Goal: Information Seeking & Learning: Learn about a topic

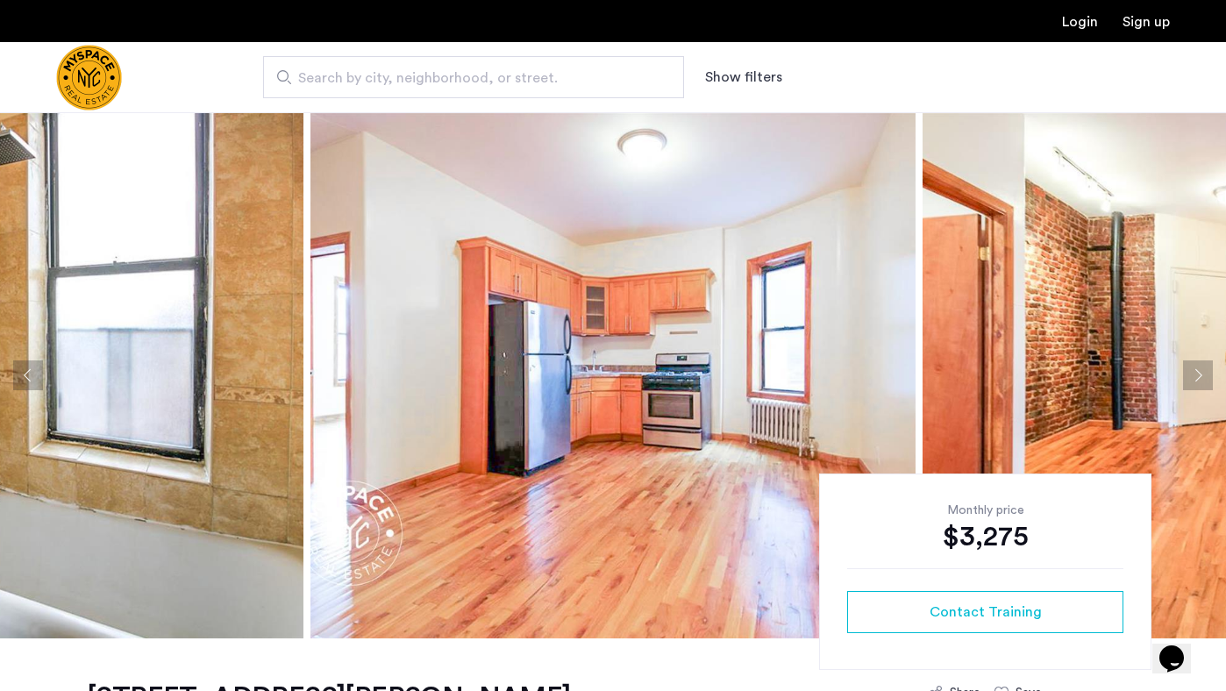
click at [1196, 366] on button "Next apartment" at bounding box center [1198, 376] width 30 height 30
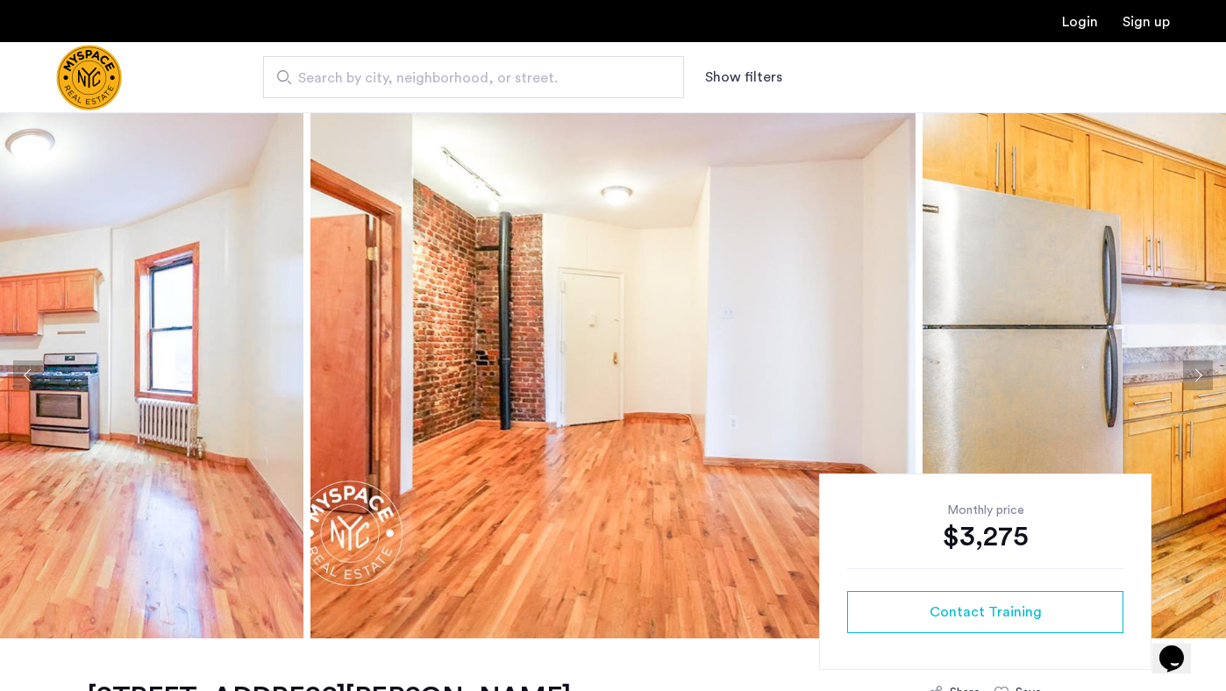
click at [1196, 367] on button "Next apartment" at bounding box center [1198, 376] width 30 height 30
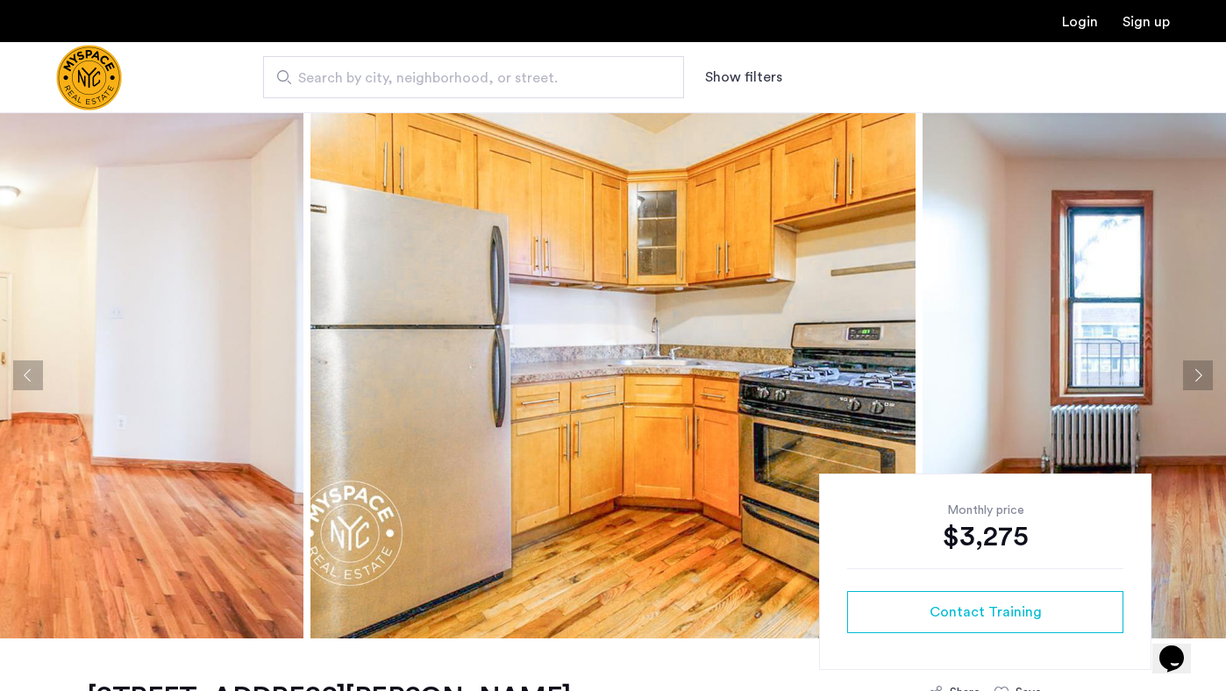
click at [1196, 367] on button "Next apartment" at bounding box center [1198, 376] width 30 height 30
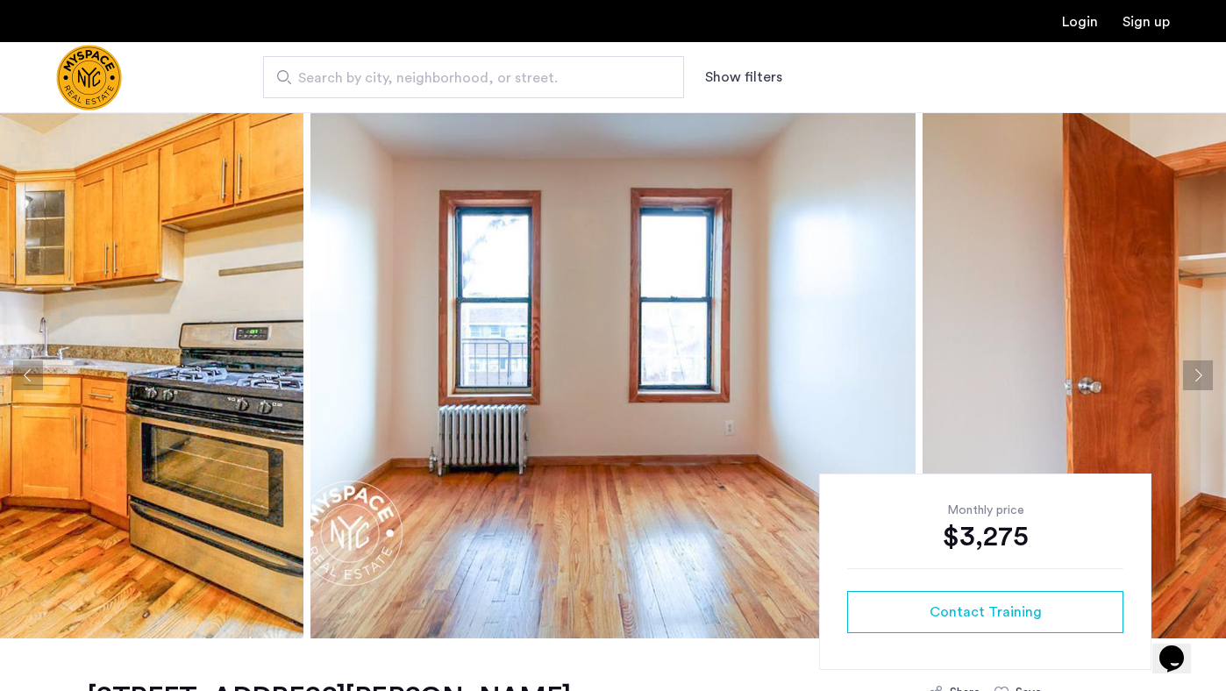
click at [1196, 367] on button "Next apartment" at bounding box center [1198, 376] width 30 height 30
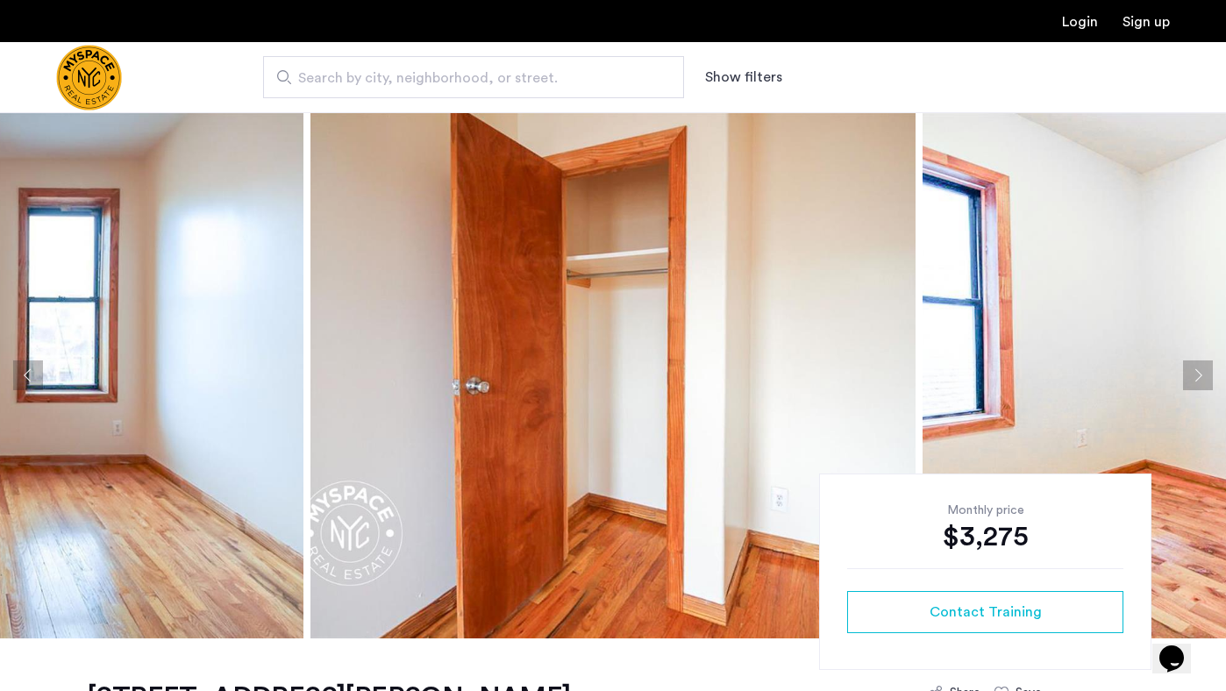
click at [1196, 367] on button "Next apartment" at bounding box center [1198, 376] width 30 height 30
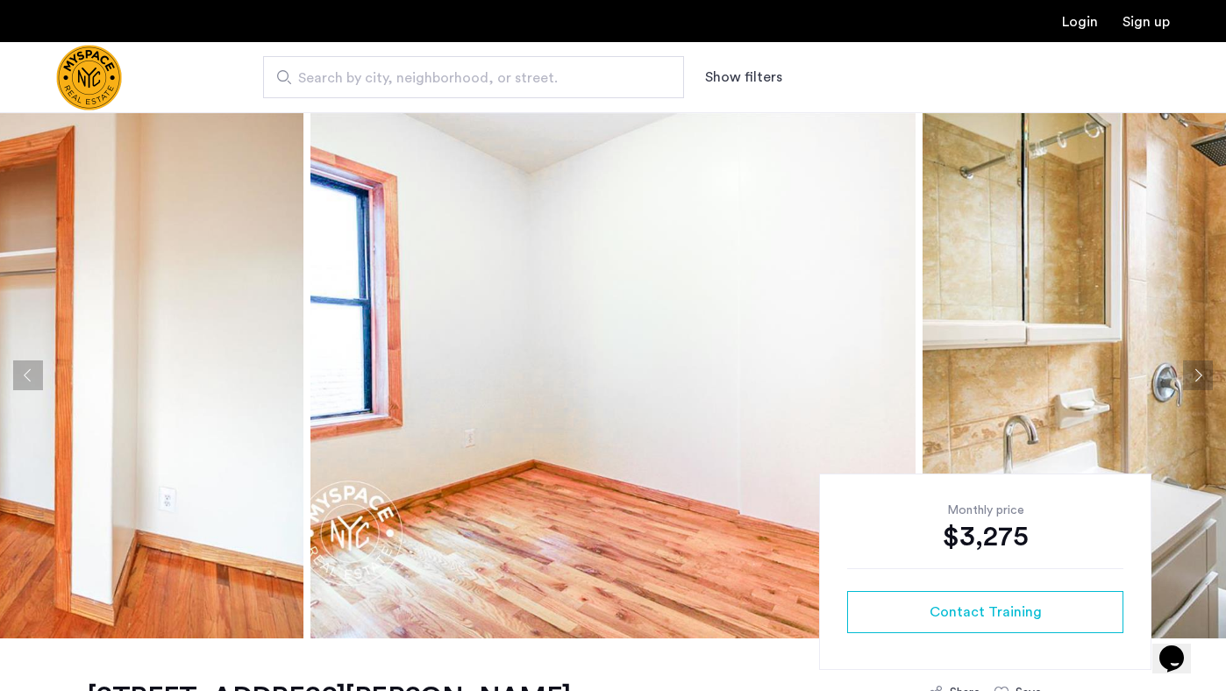
click at [1196, 367] on button "Next apartment" at bounding box center [1198, 376] width 30 height 30
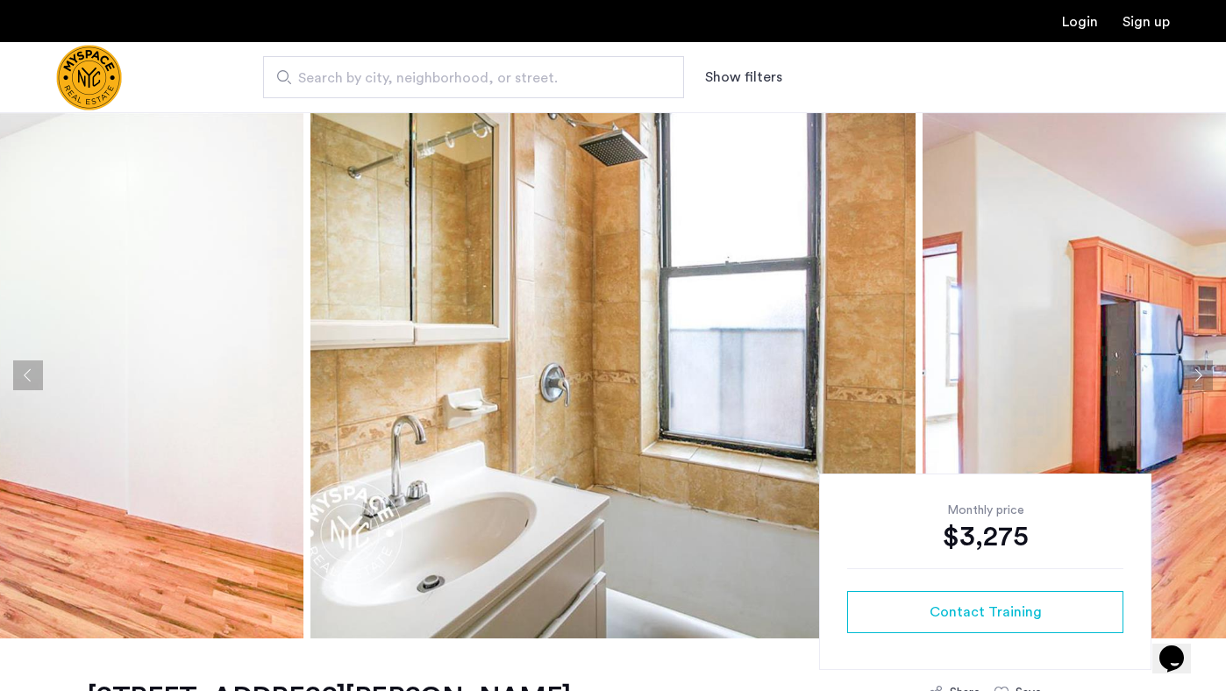
click at [1196, 367] on button "Next apartment" at bounding box center [1198, 376] width 30 height 30
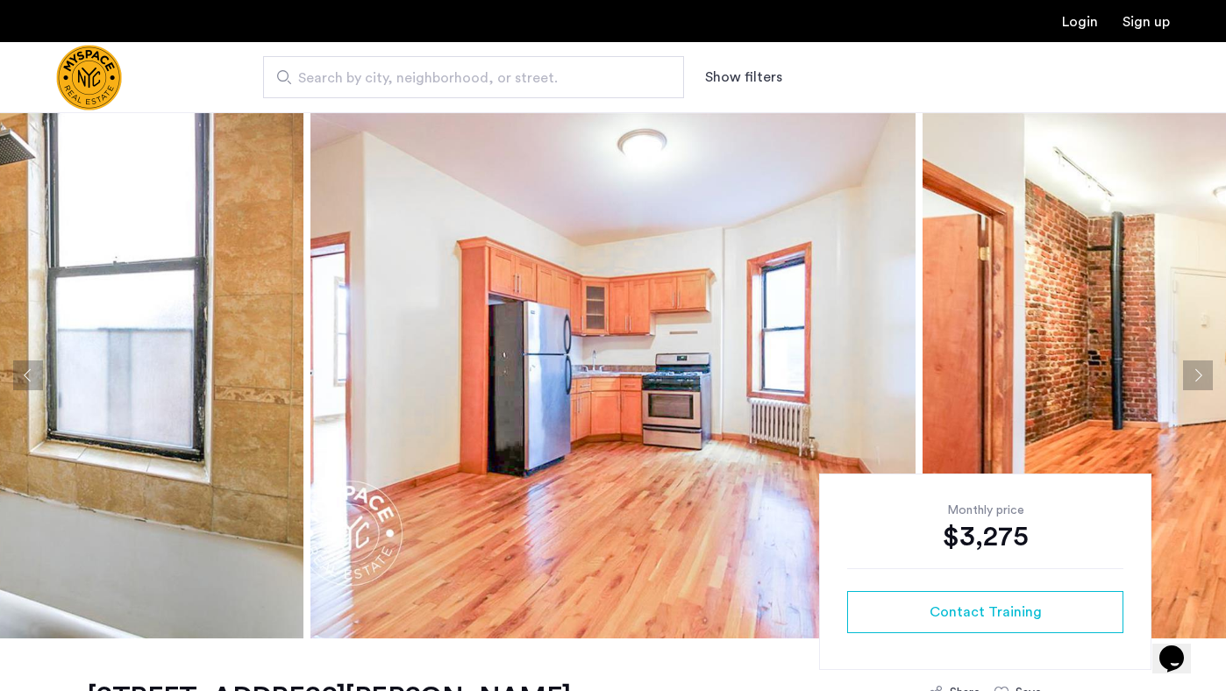
click at [1196, 367] on button "Next apartment" at bounding box center [1198, 376] width 30 height 30
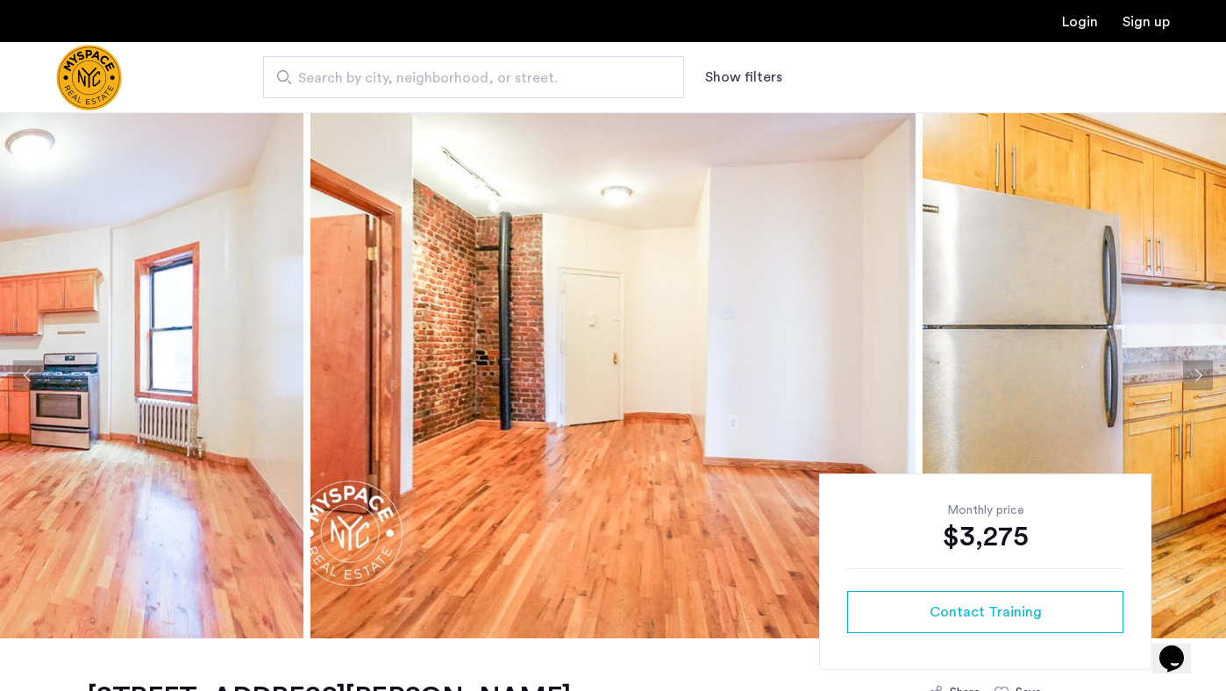
click at [1196, 367] on button "Next apartment" at bounding box center [1198, 376] width 30 height 30
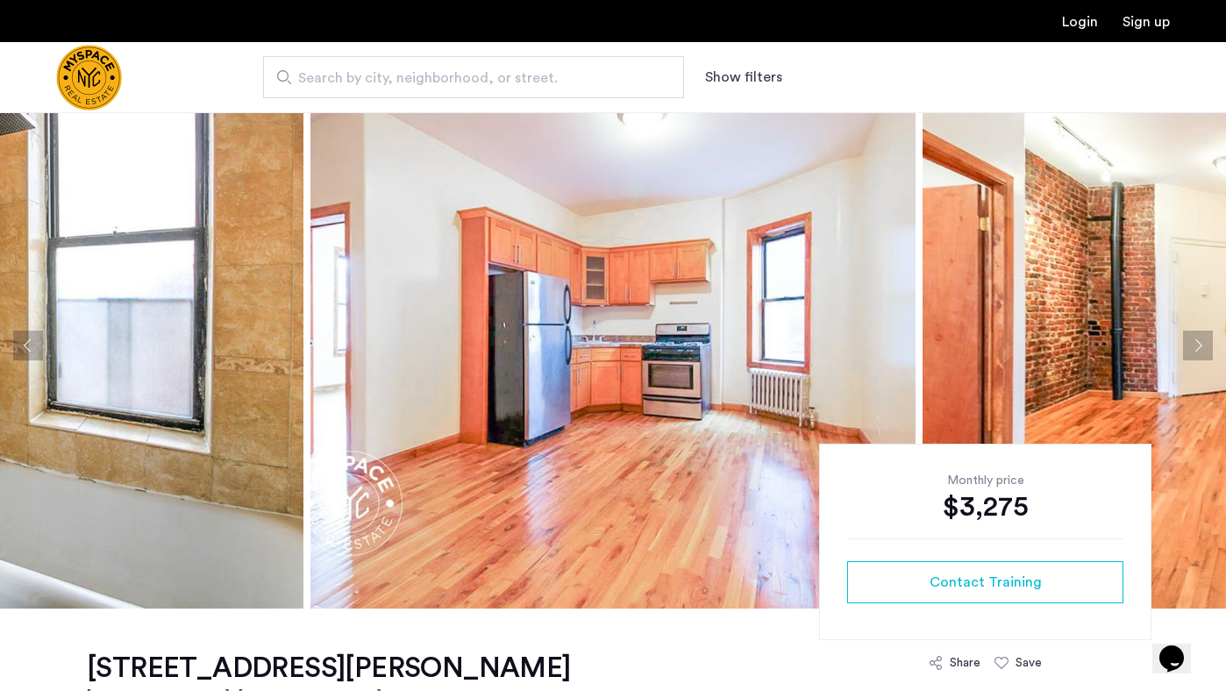
scroll to position [37, 0]
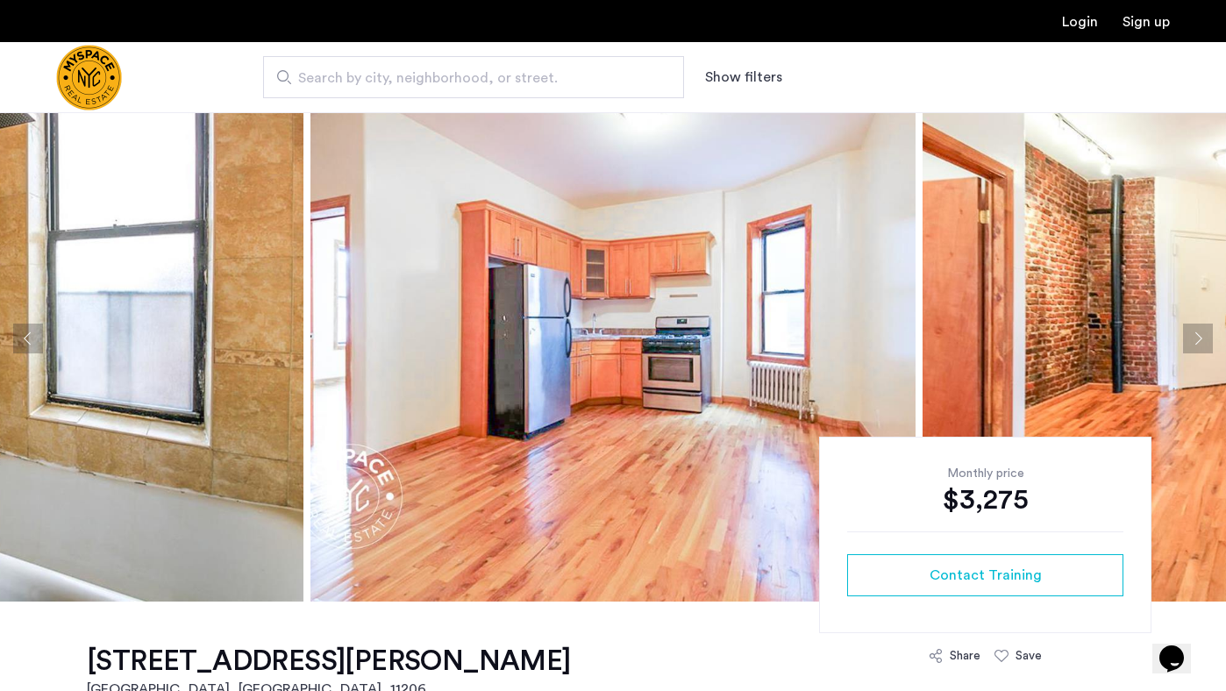
click at [1196, 335] on button "Next apartment" at bounding box center [1198, 339] width 30 height 30
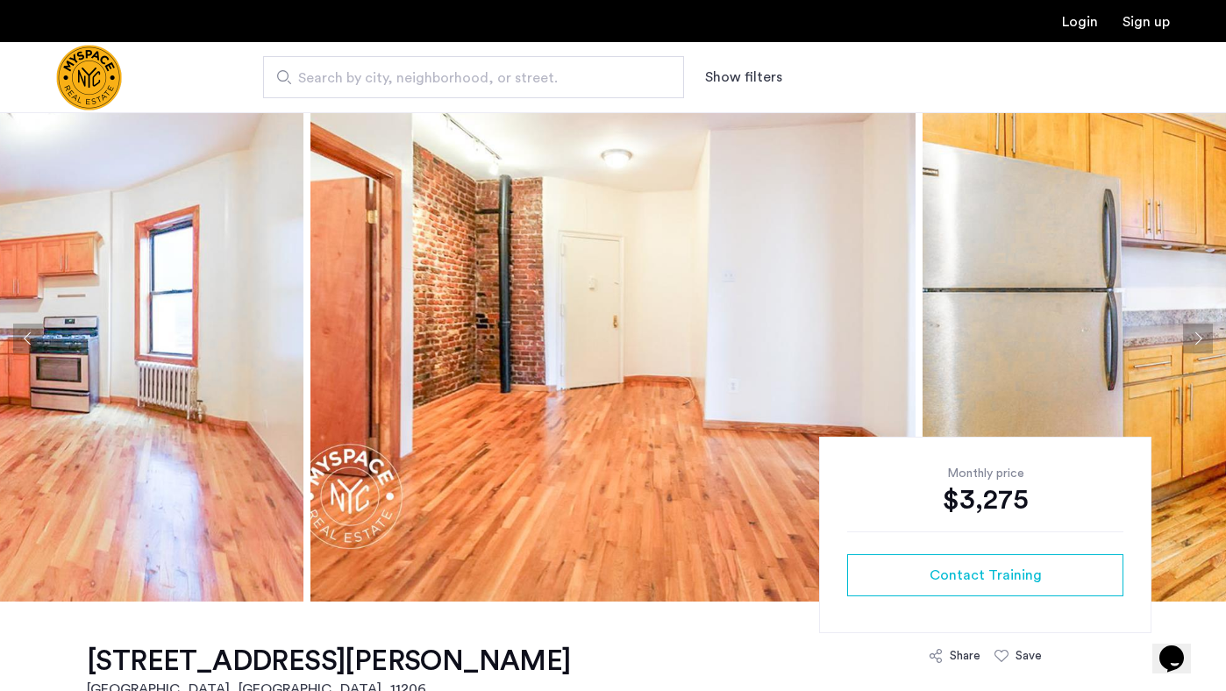
click at [1196, 334] on button "Next apartment" at bounding box center [1198, 339] width 30 height 30
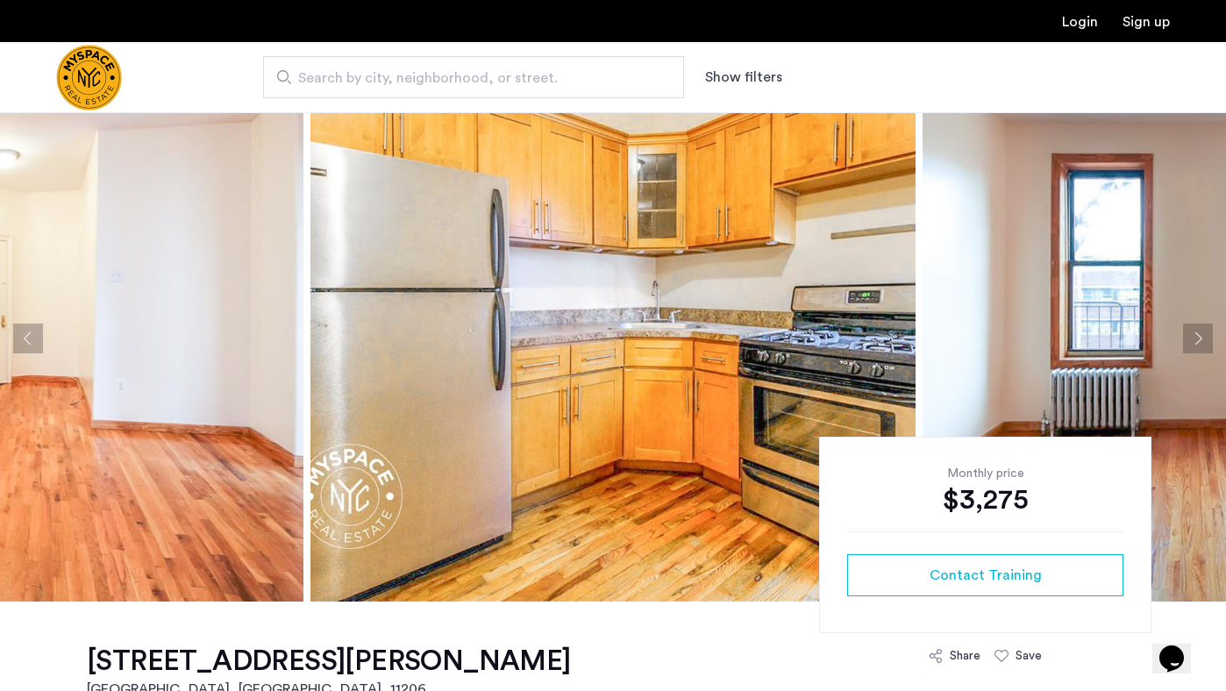
click at [1196, 334] on button "Next apartment" at bounding box center [1198, 339] width 30 height 30
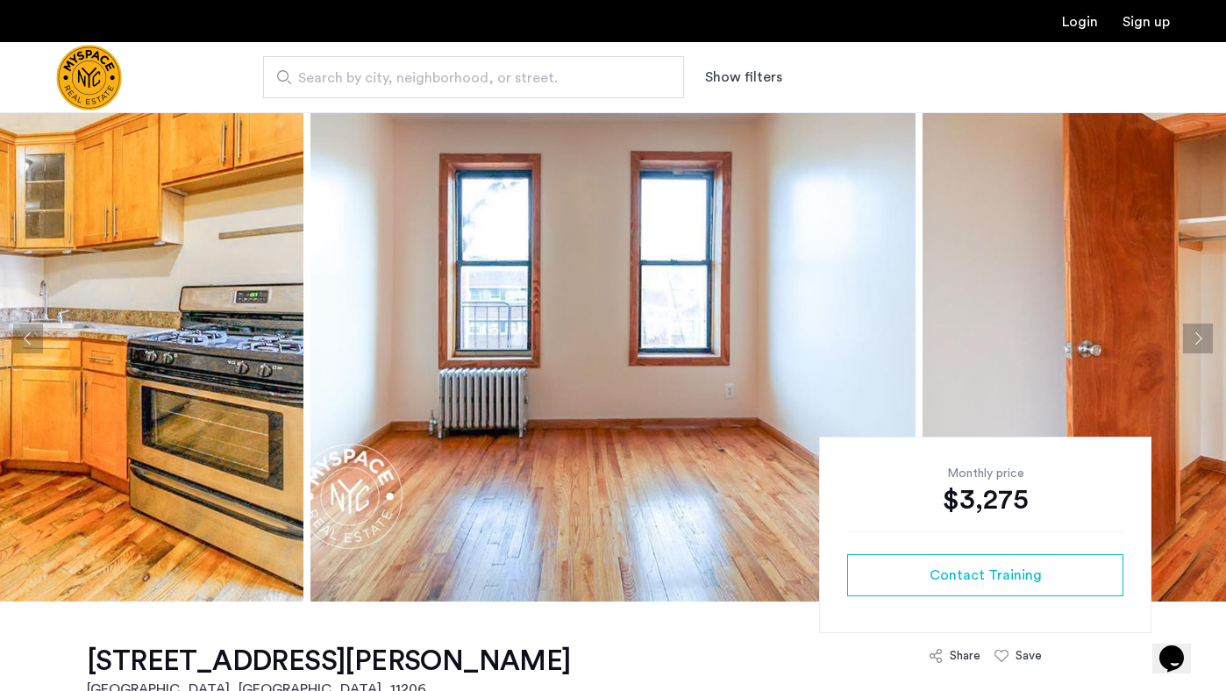
click at [1196, 334] on button "Next apartment" at bounding box center [1198, 339] width 30 height 30
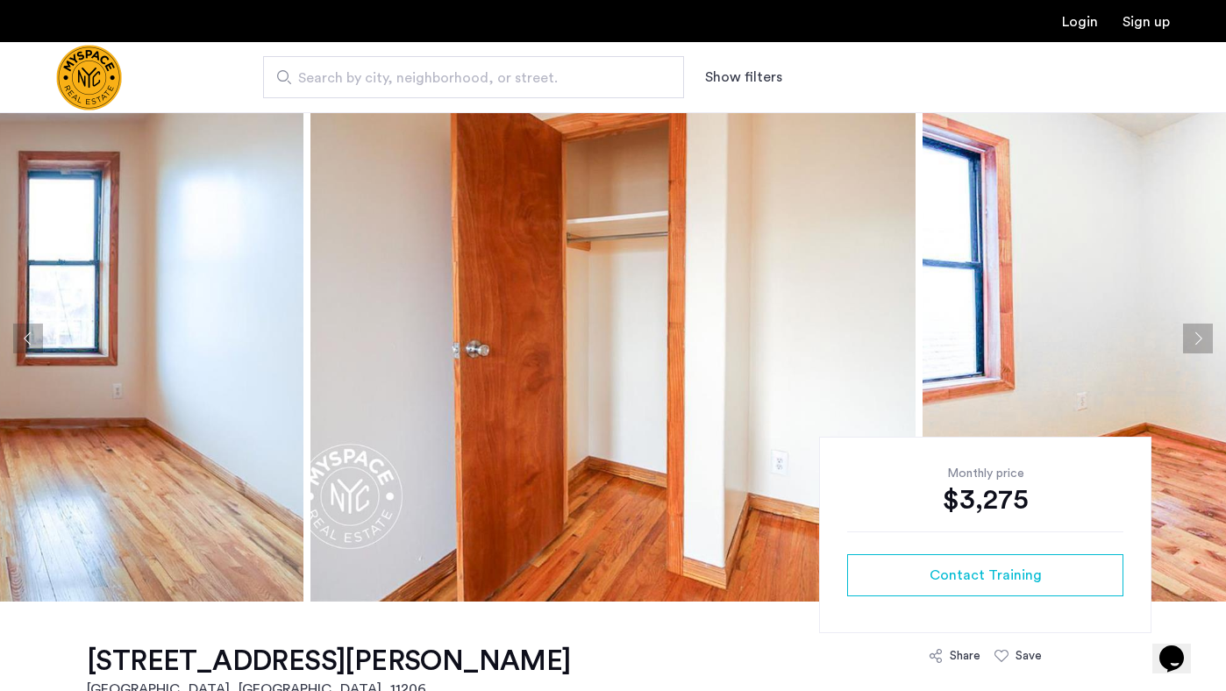
click at [1196, 334] on button "Next apartment" at bounding box center [1198, 339] width 30 height 30
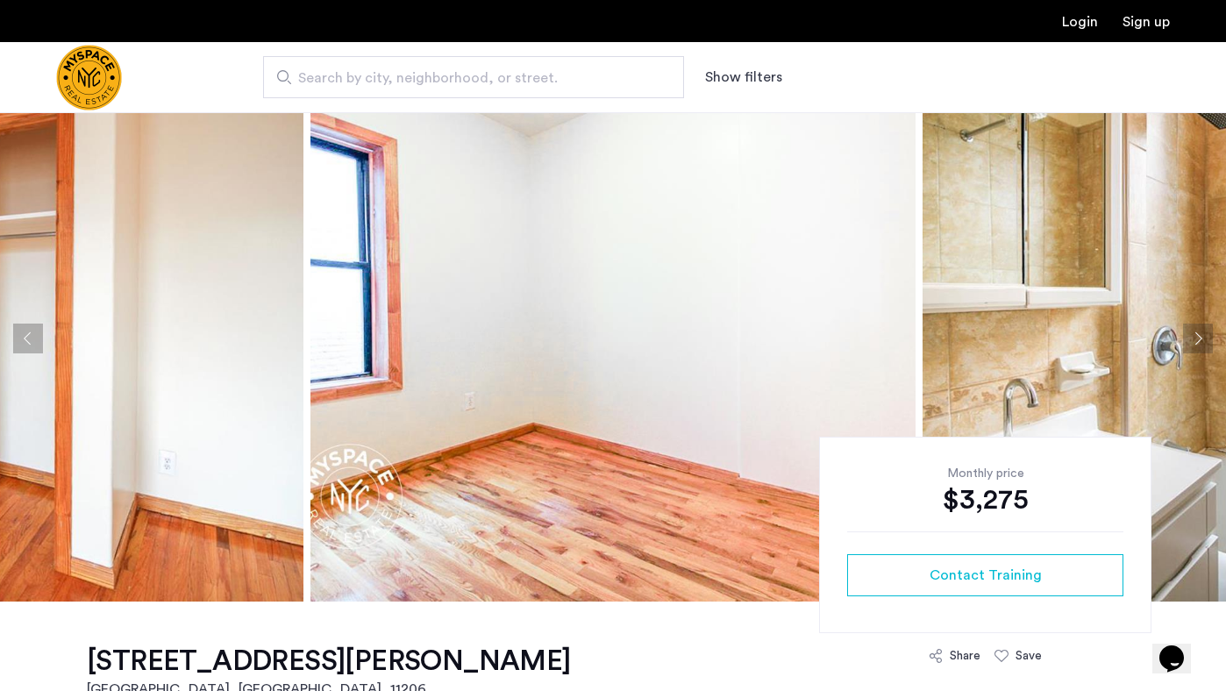
click at [1196, 334] on button "Next apartment" at bounding box center [1198, 339] width 30 height 30
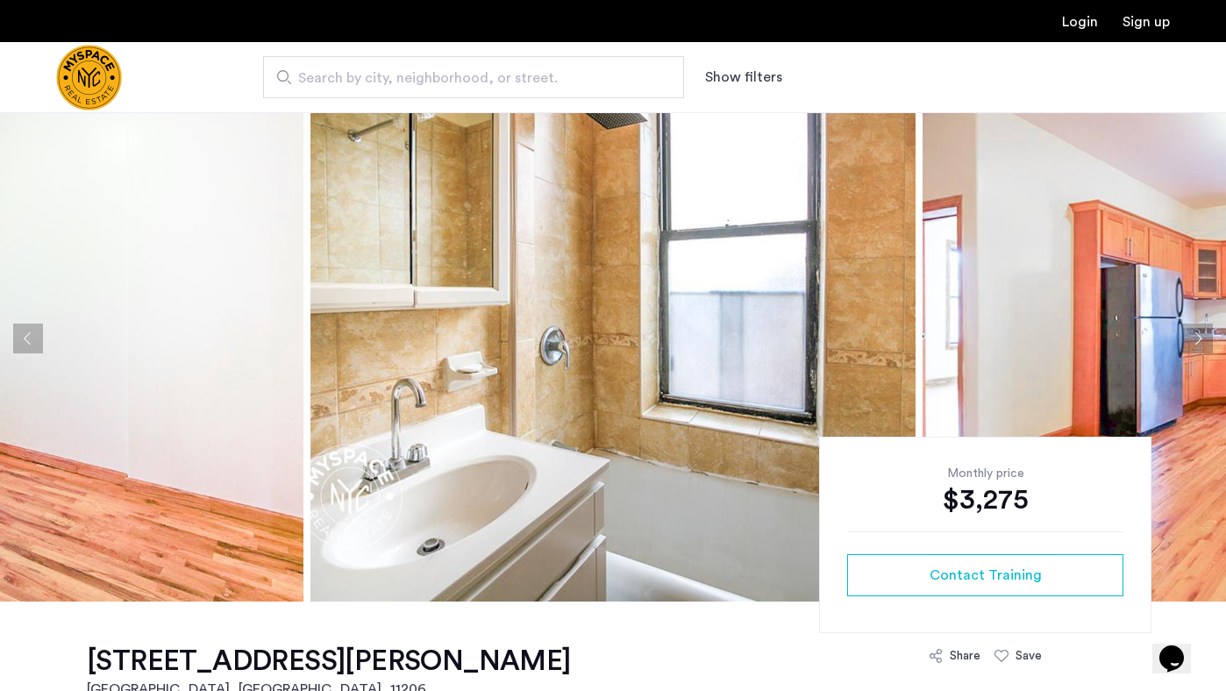
click at [1196, 334] on button "Next apartment" at bounding box center [1198, 339] width 30 height 30
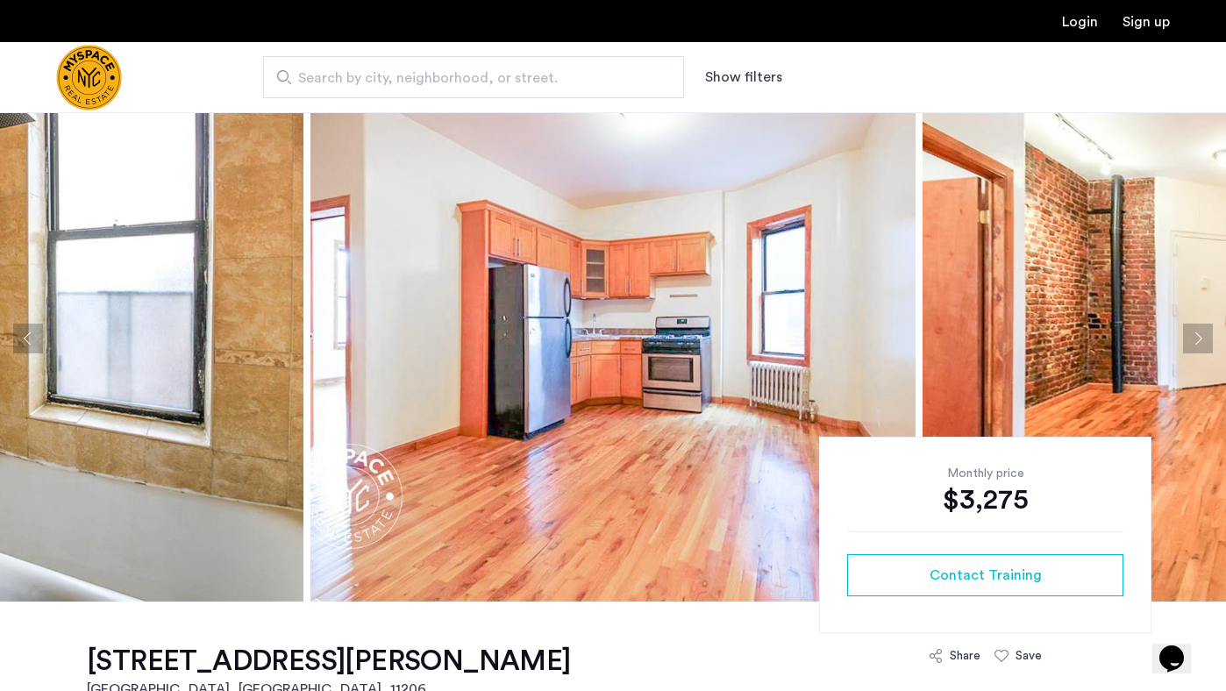
click at [1196, 334] on button "Next apartment" at bounding box center [1198, 339] width 30 height 30
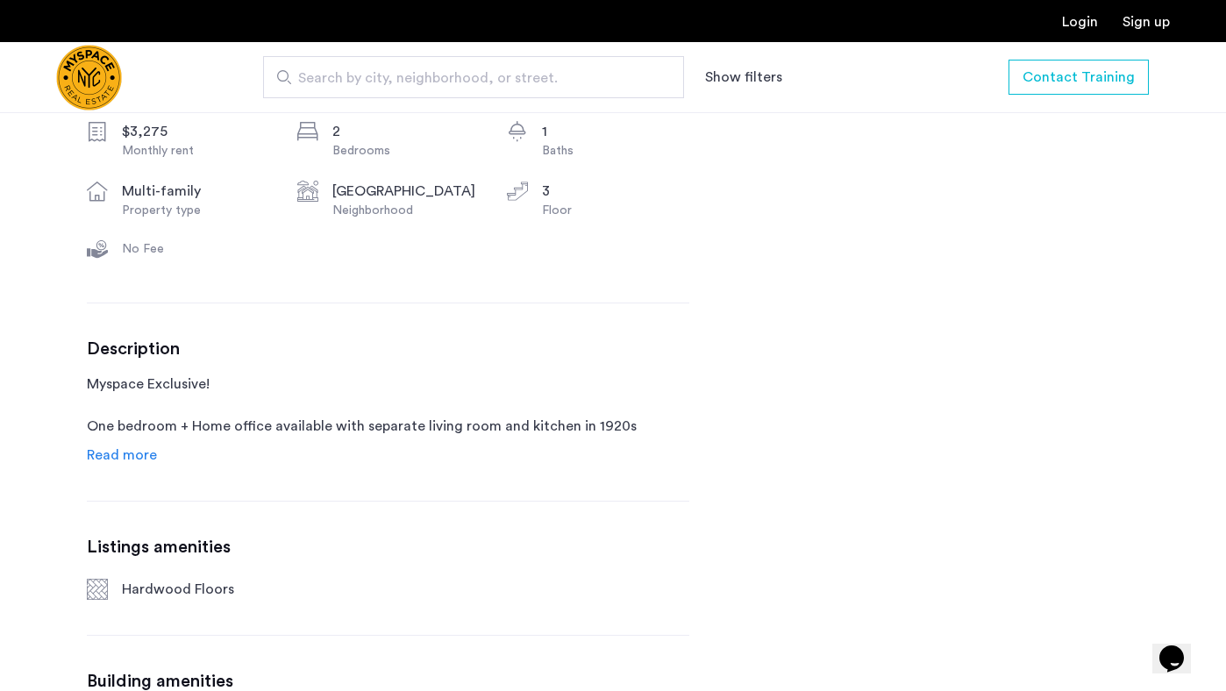
scroll to position [724, 0]
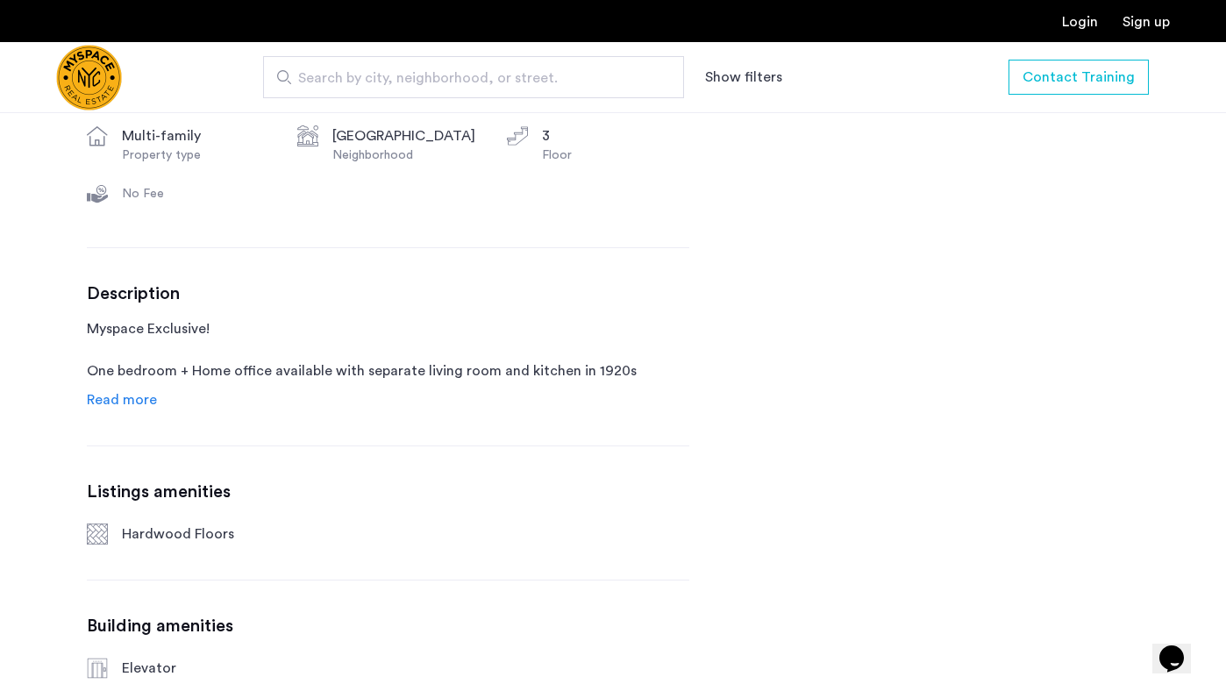
click at [109, 406] on span "Read more" at bounding box center [122, 400] width 70 height 14
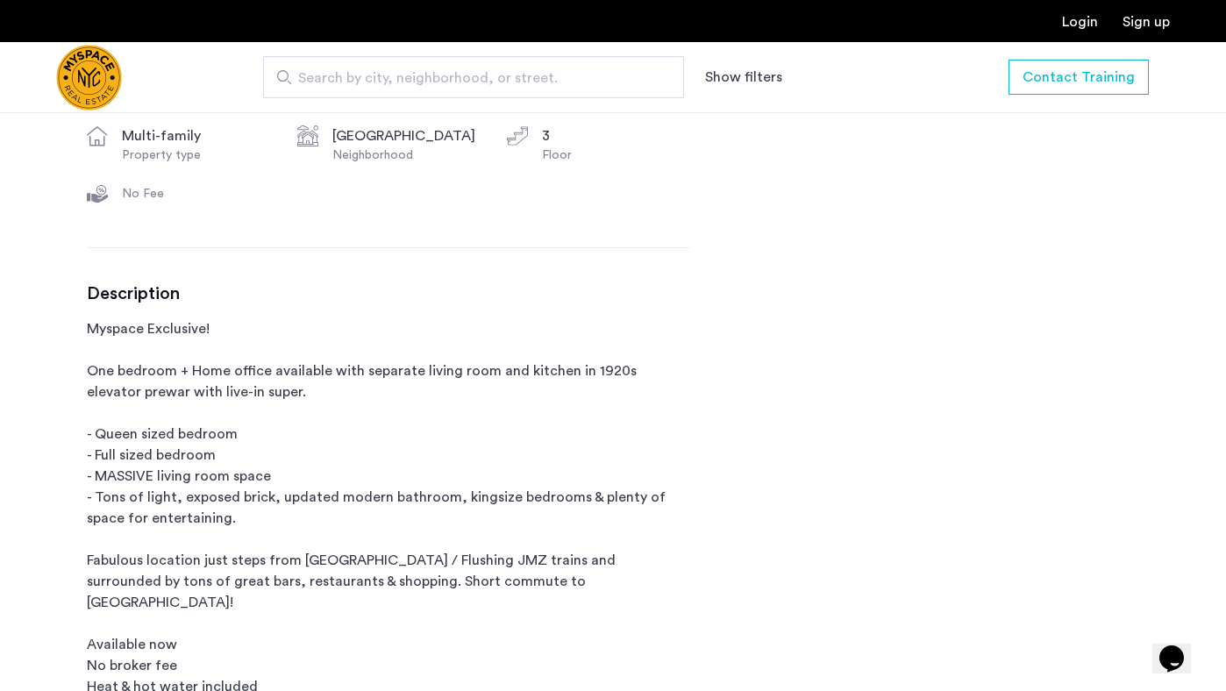
click at [352, 293] on h3 "Description" at bounding box center [388, 293] width 603 height 21
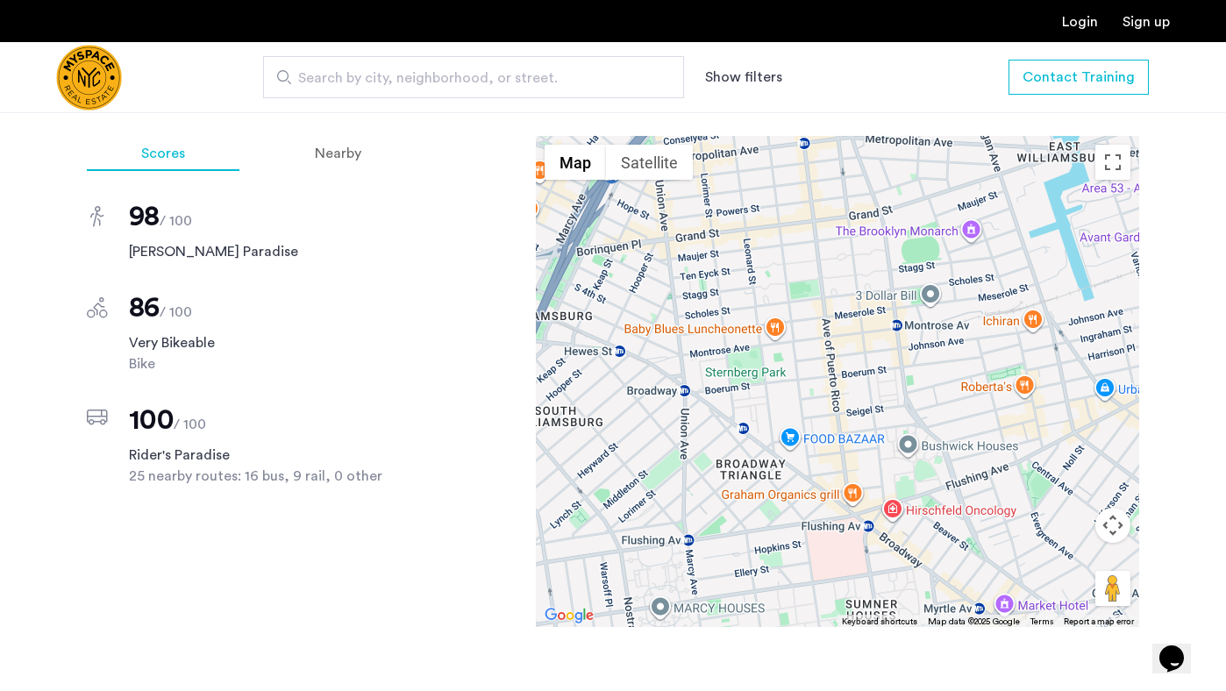
scroll to position [0, 0]
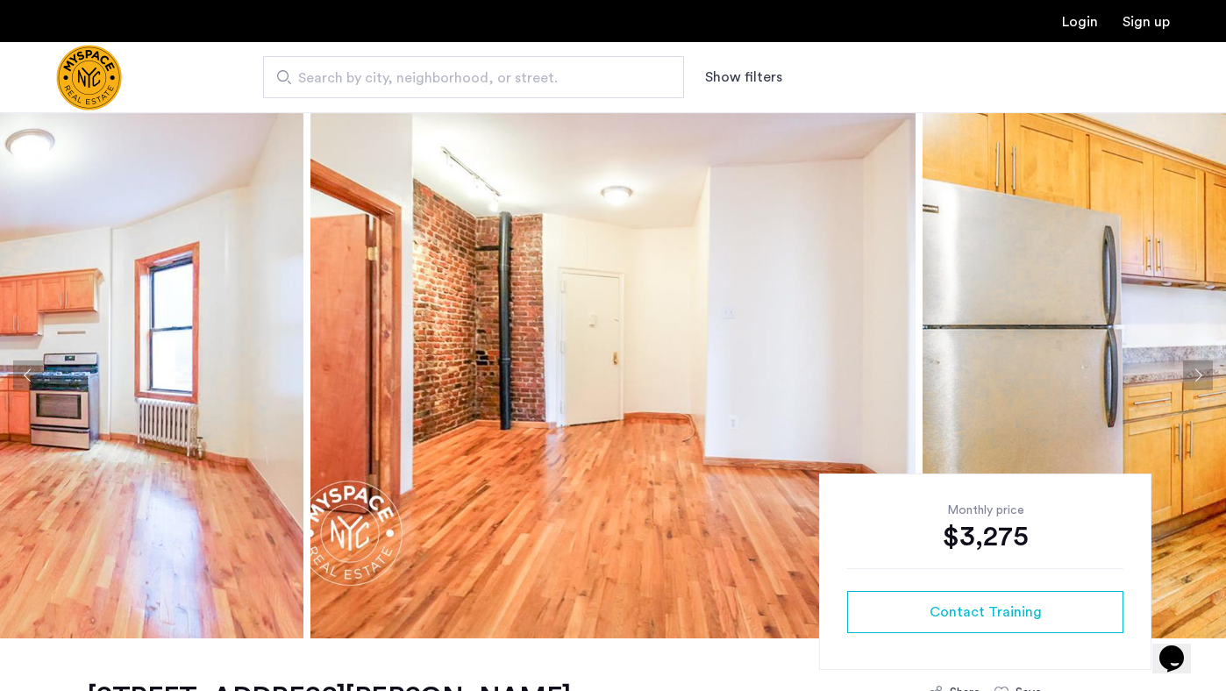
click at [1204, 372] on button "Next apartment" at bounding box center [1198, 376] width 30 height 30
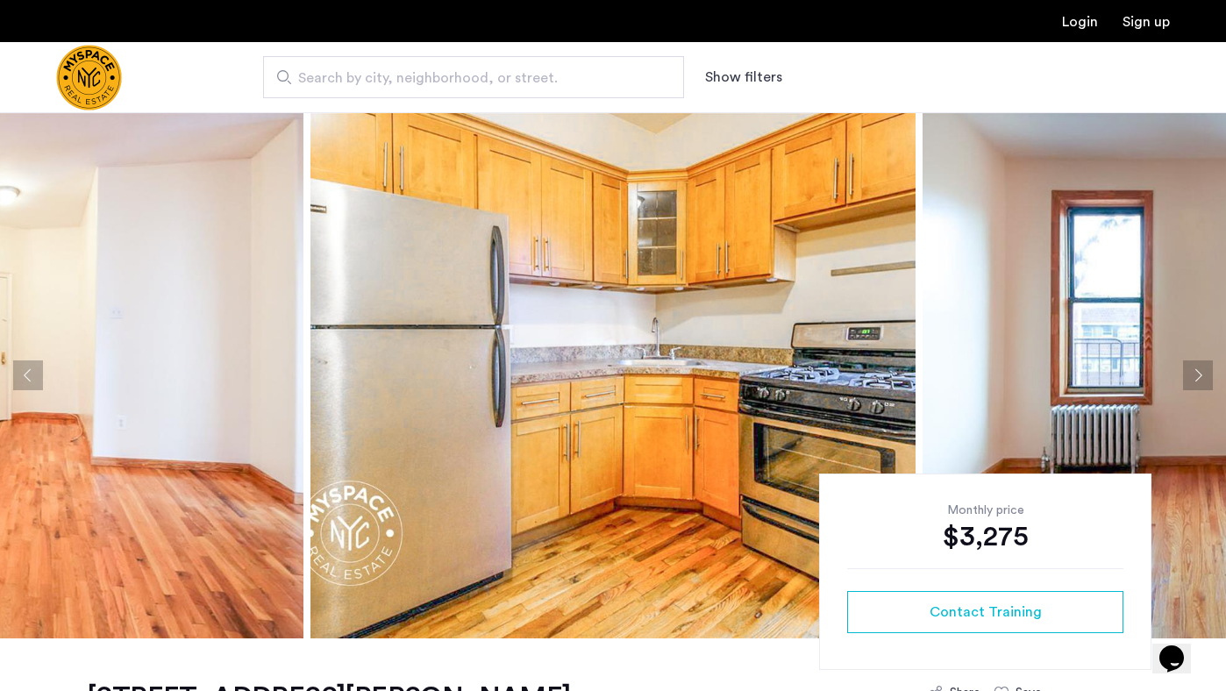
click at [1204, 372] on button "Next apartment" at bounding box center [1198, 376] width 30 height 30
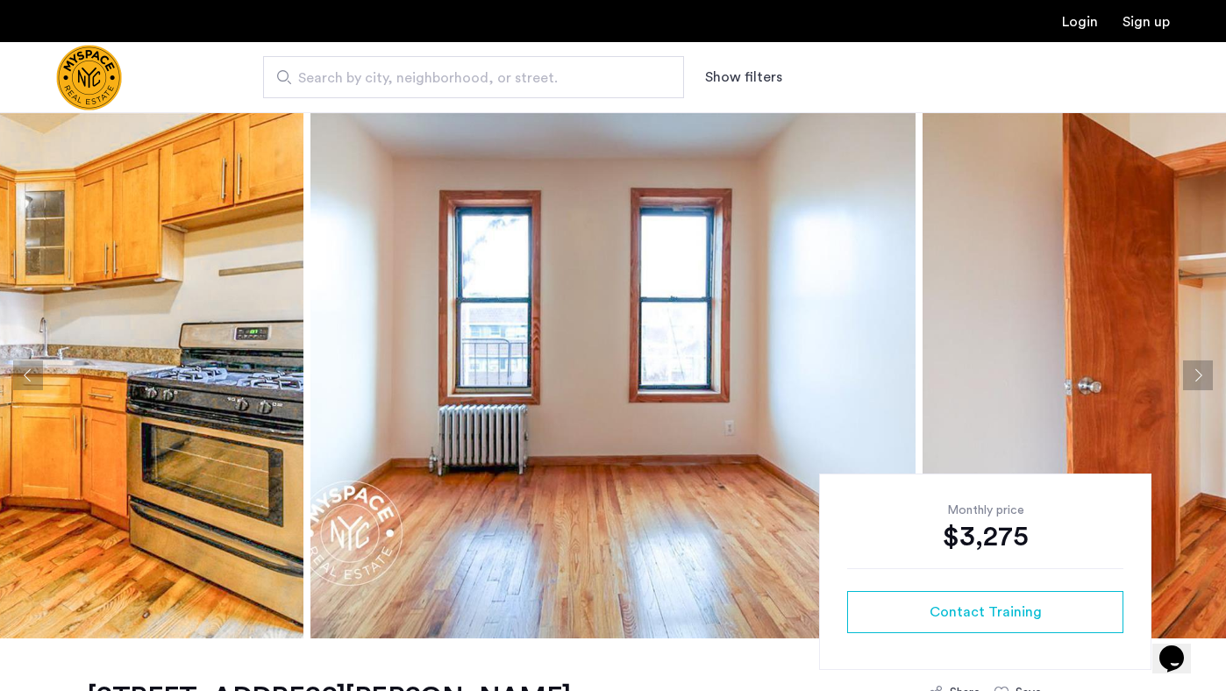
click at [1204, 372] on button "Next apartment" at bounding box center [1198, 376] width 30 height 30
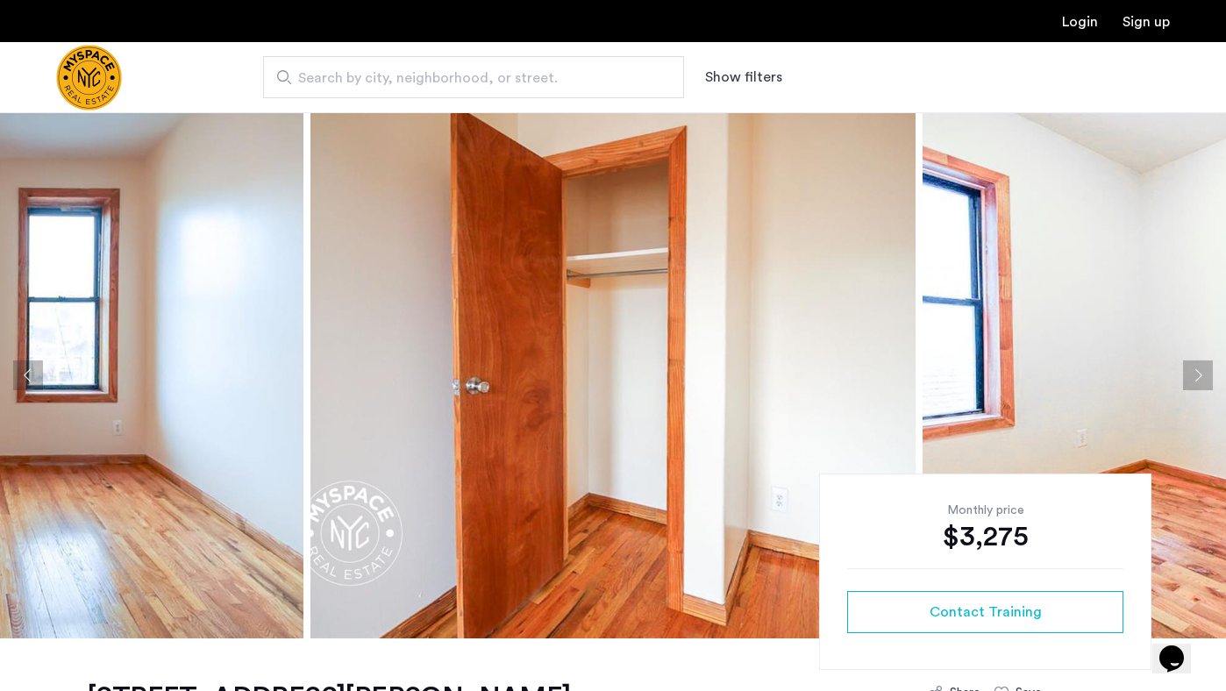
click at [1204, 372] on button "Next apartment" at bounding box center [1198, 376] width 30 height 30
